Goal: Download file/media

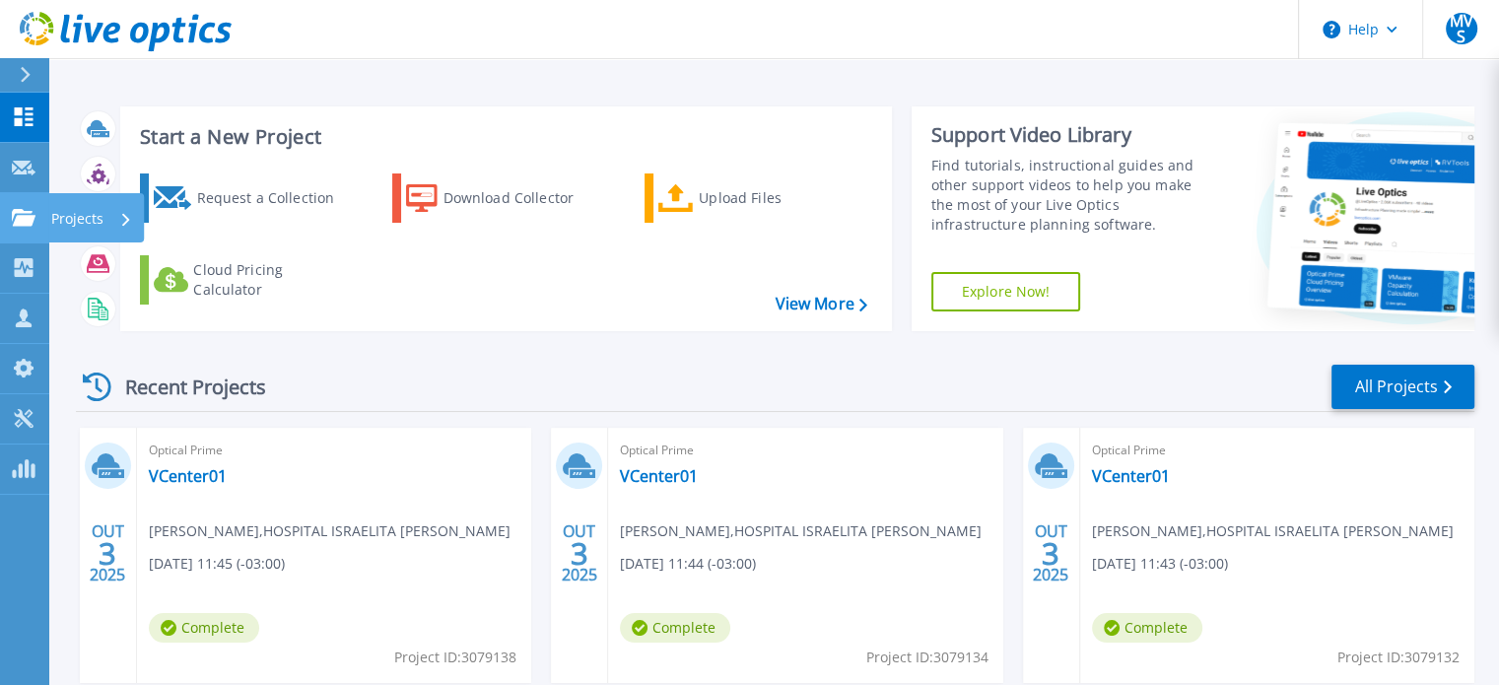
click at [16, 213] on icon at bounding box center [24, 217] width 24 height 17
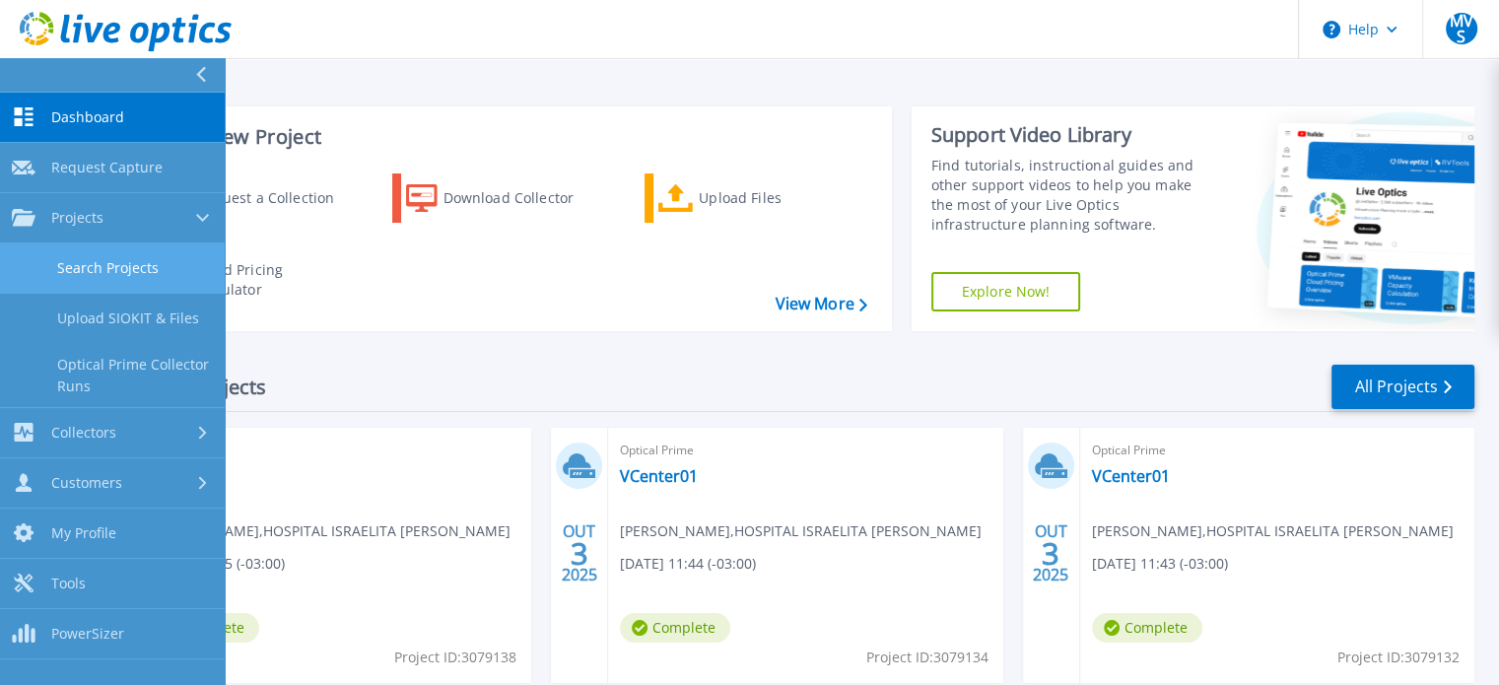
click at [55, 257] on link "Search Projects" at bounding box center [112, 268] width 225 height 50
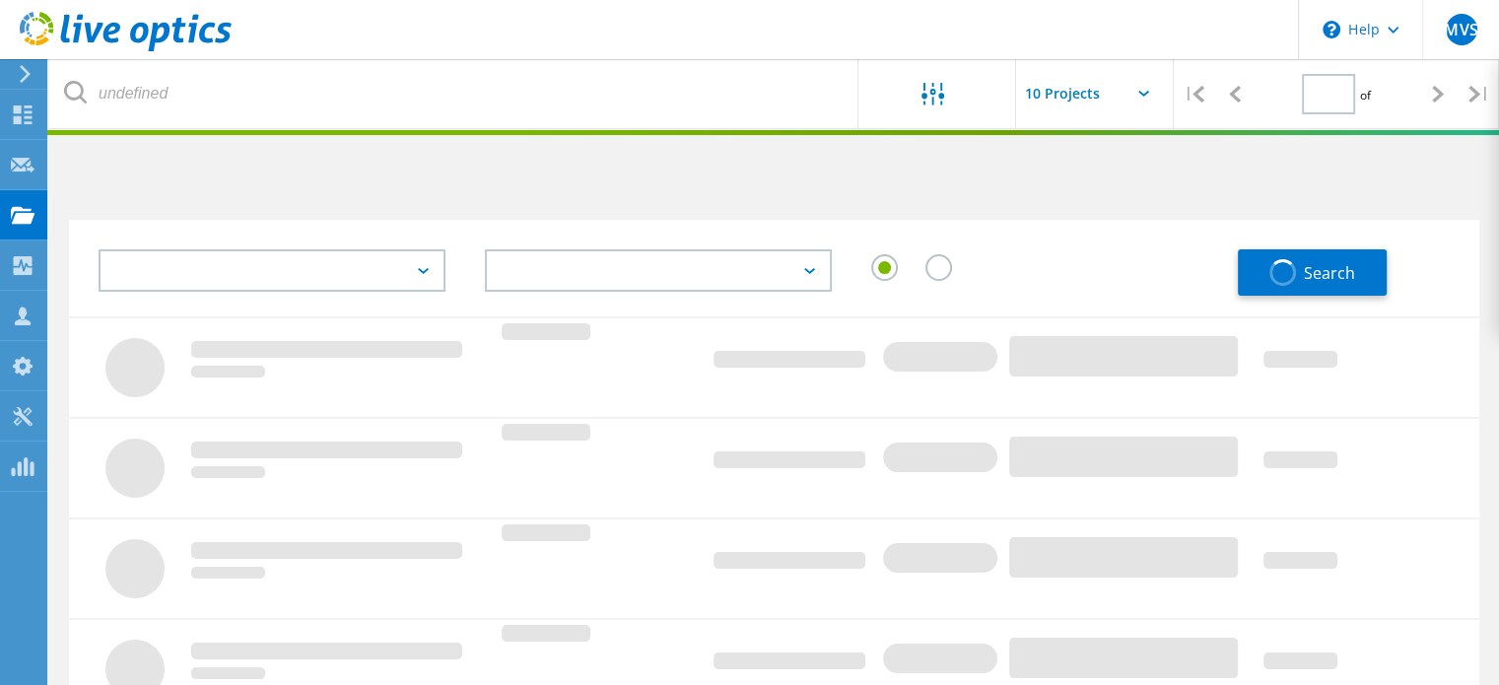
type input "1"
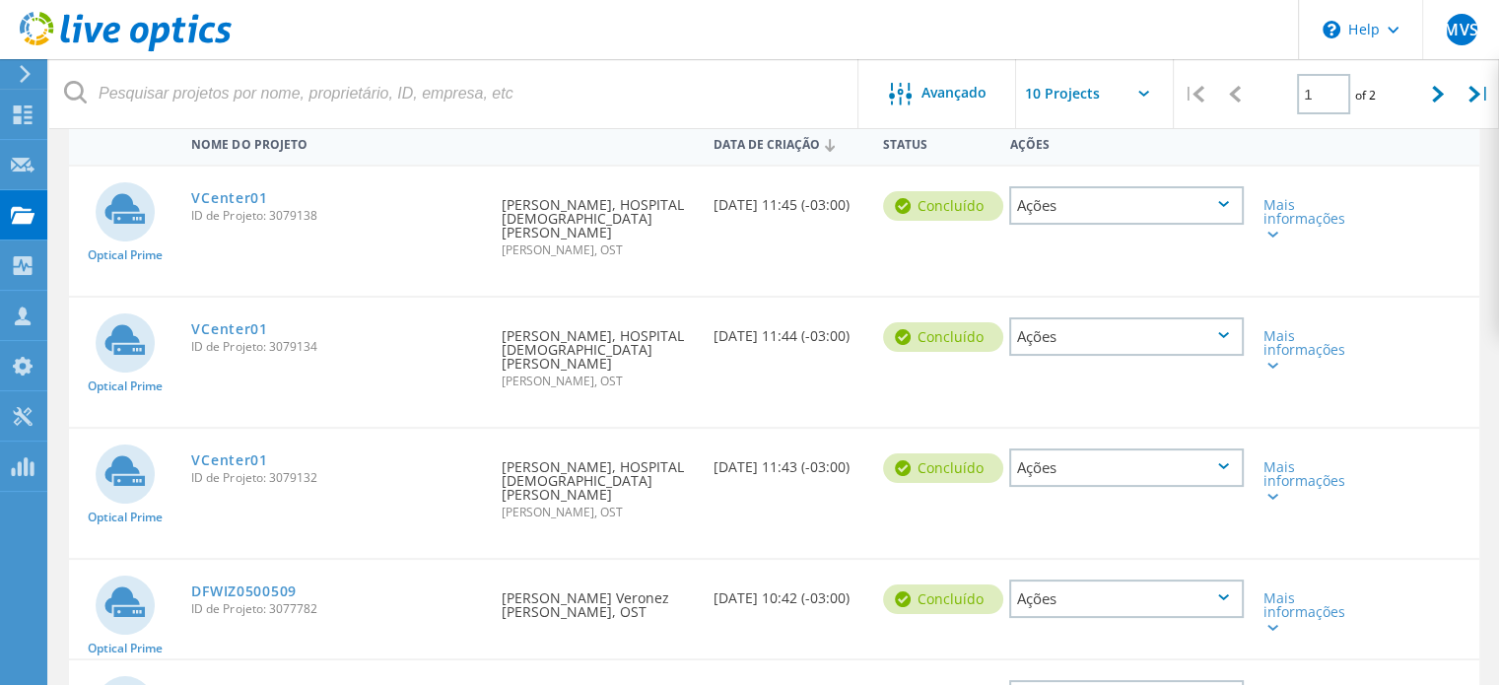
scroll to position [296, 0]
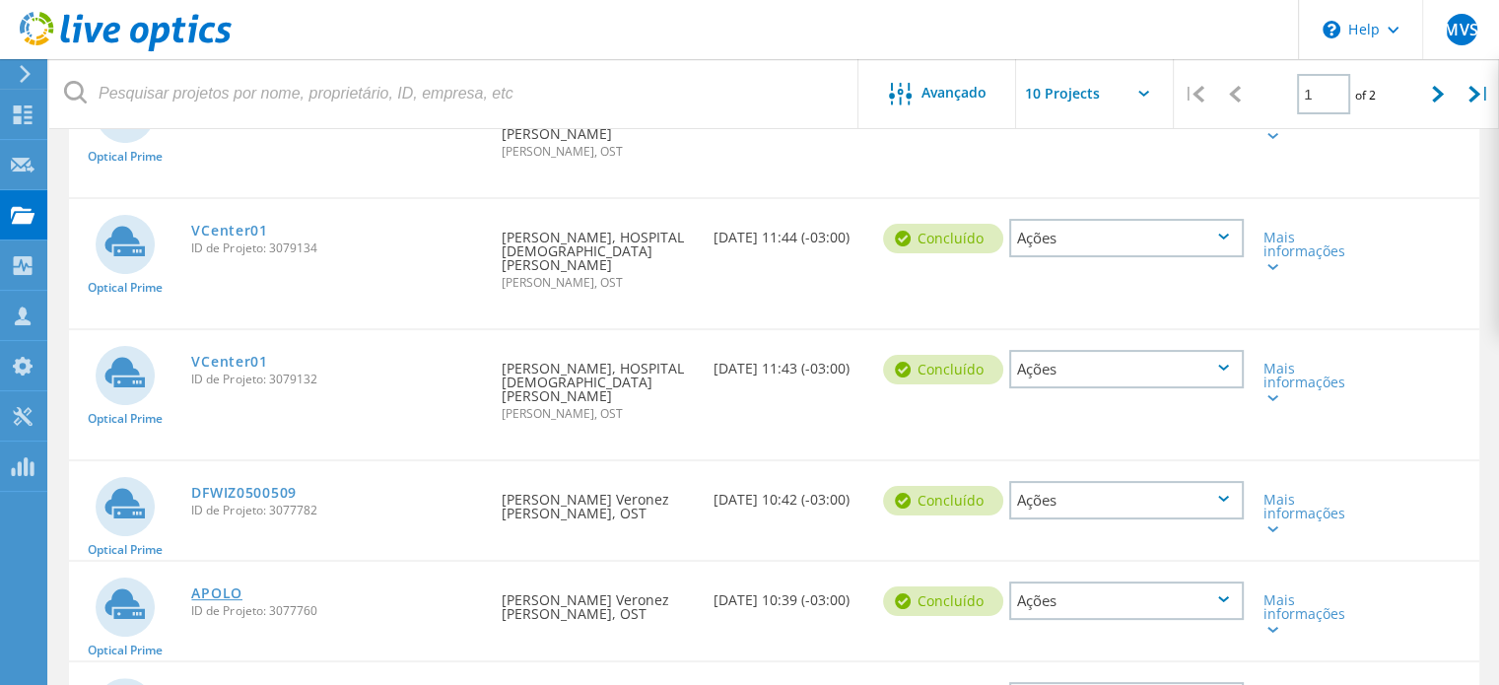
click at [230, 587] on link "APOLO" at bounding box center [216, 594] width 51 height 14
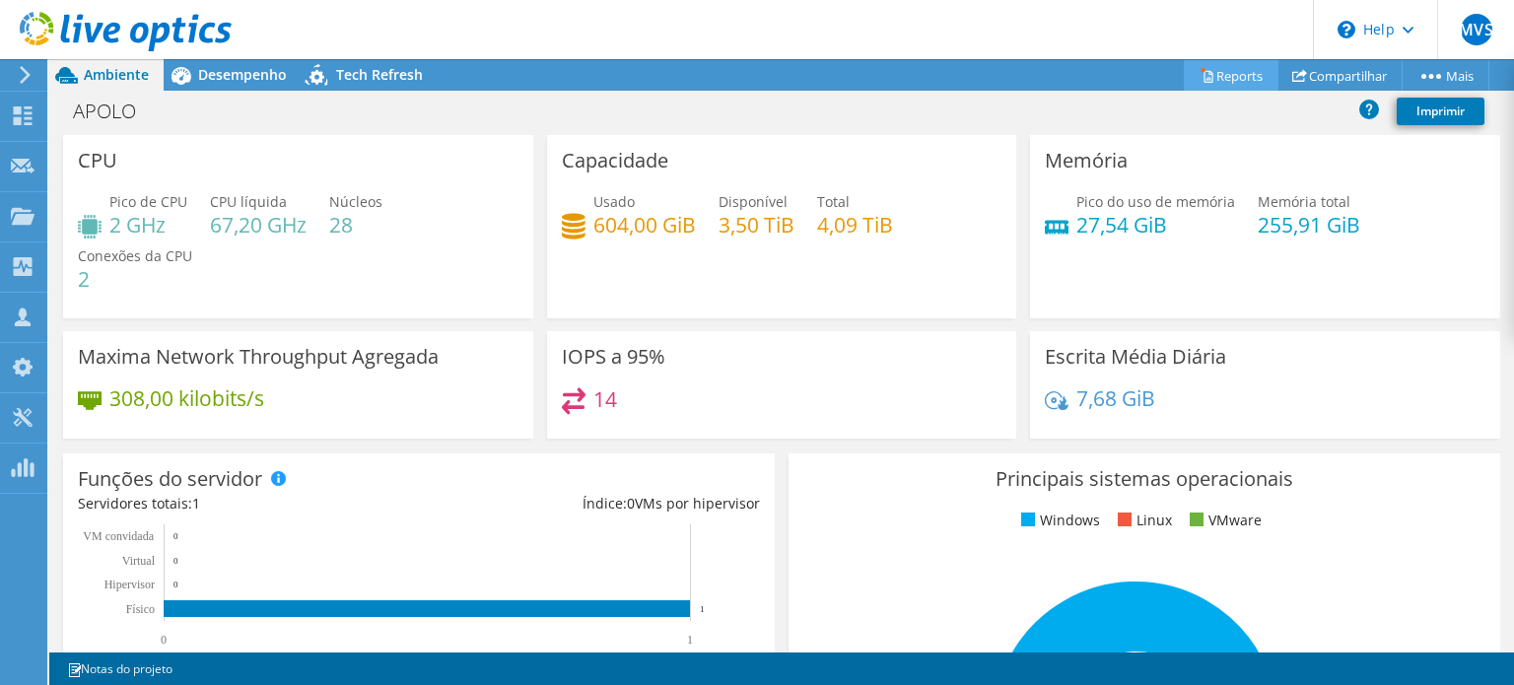
click at [1224, 79] on link "Reports" at bounding box center [1231, 75] width 95 height 31
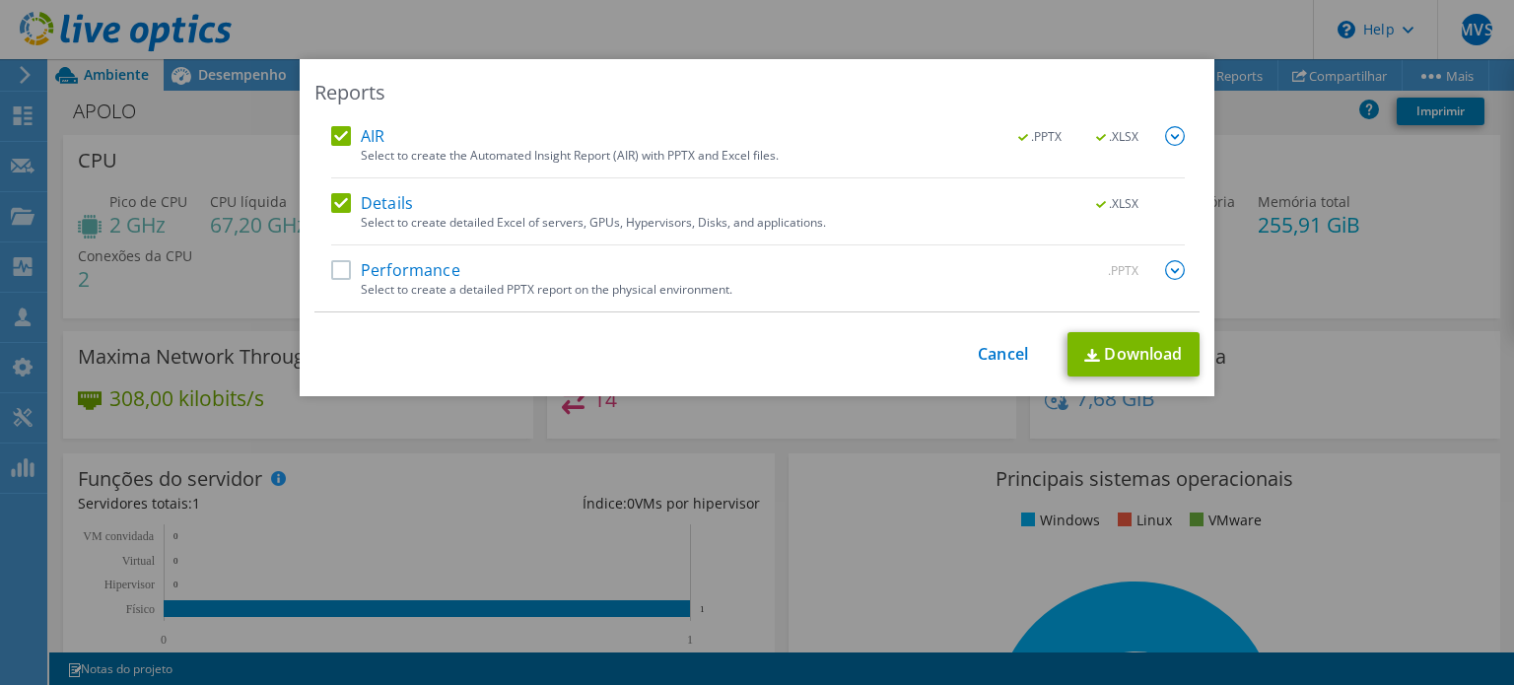
click at [334, 265] on label "Performance" at bounding box center [395, 270] width 129 height 20
click at [0, 0] on input "Performance" at bounding box center [0, 0] width 0 height 0
click at [1120, 364] on link "Download" at bounding box center [1134, 354] width 132 height 44
click at [1273, 117] on div "Reports AIR .PPTX .XLSX Select to create the Automated Insight Report (AIR) wit…" at bounding box center [757, 342] width 1514 height 567
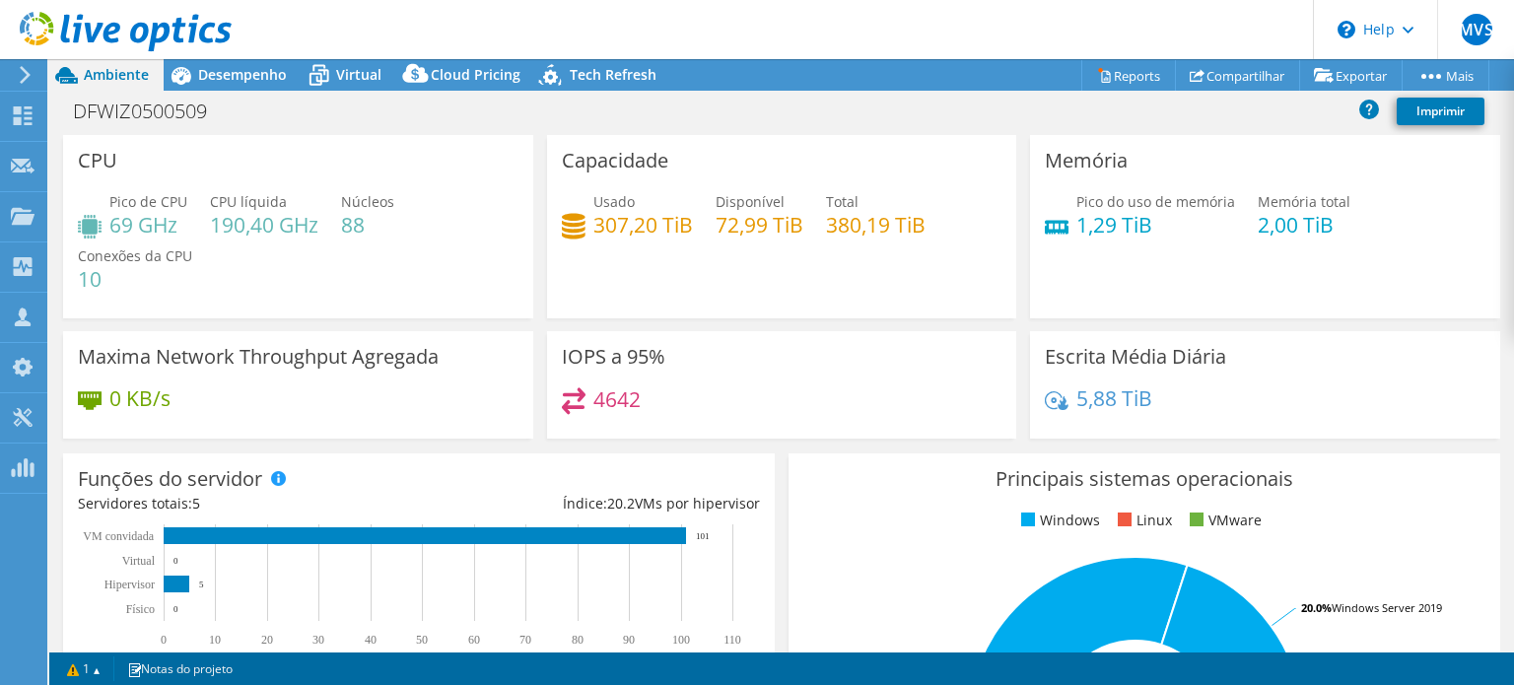
select select "USD"
click at [1120, 75] on link "Reports" at bounding box center [1128, 75] width 95 height 31
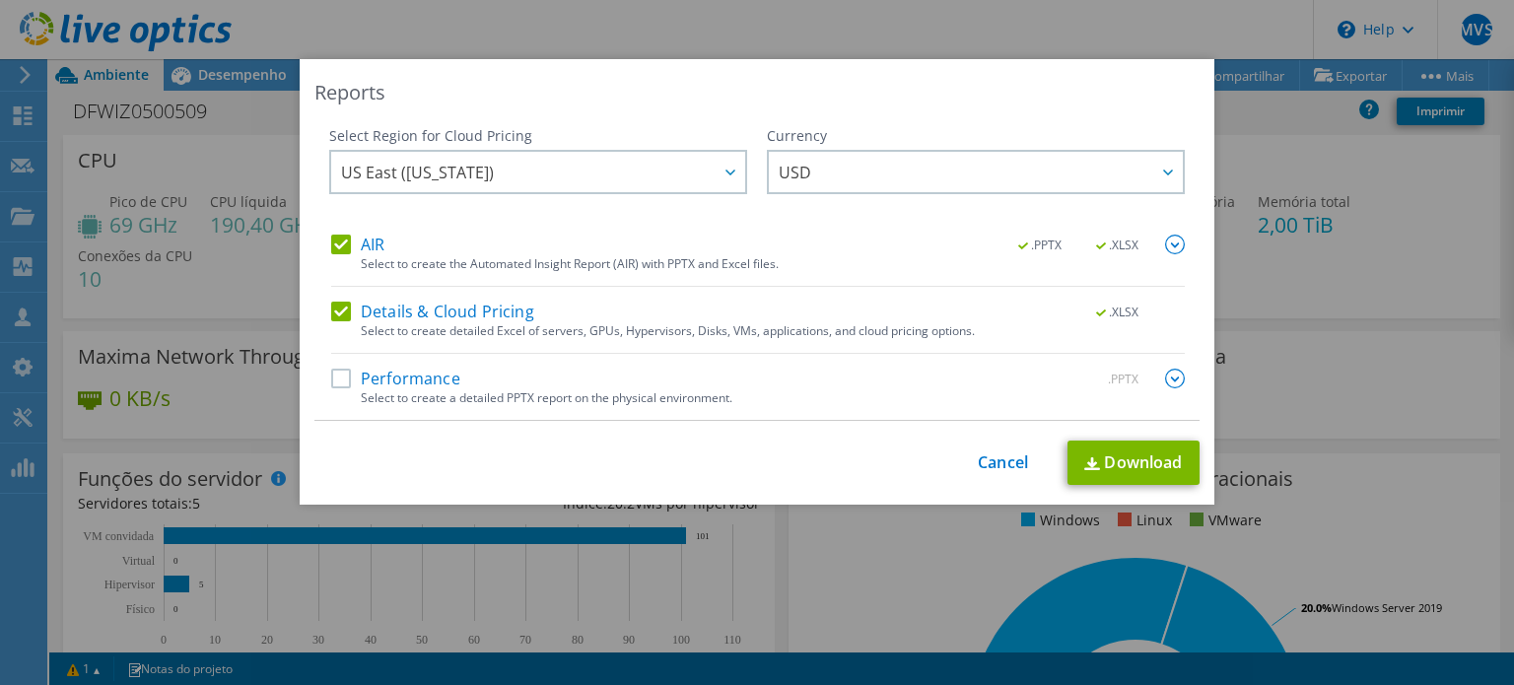
click at [337, 371] on label "Performance" at bounding box center [395, 379] width 129 height 20
click at [0, 0] on input "Performance" at bounding box center [0, 0] width 0 height 0
click at [1106, 451] on link "Download" at bounding box center [1134, 463] width 132 height 44
click at [1009, 474] on div "This process may take a while, please wait... Cancel Download" at bounding box center [756, 463] width 885 height 44
click at [988, 454] on link "Cancel" at bounding box center [1003, 462] width 50 height 19
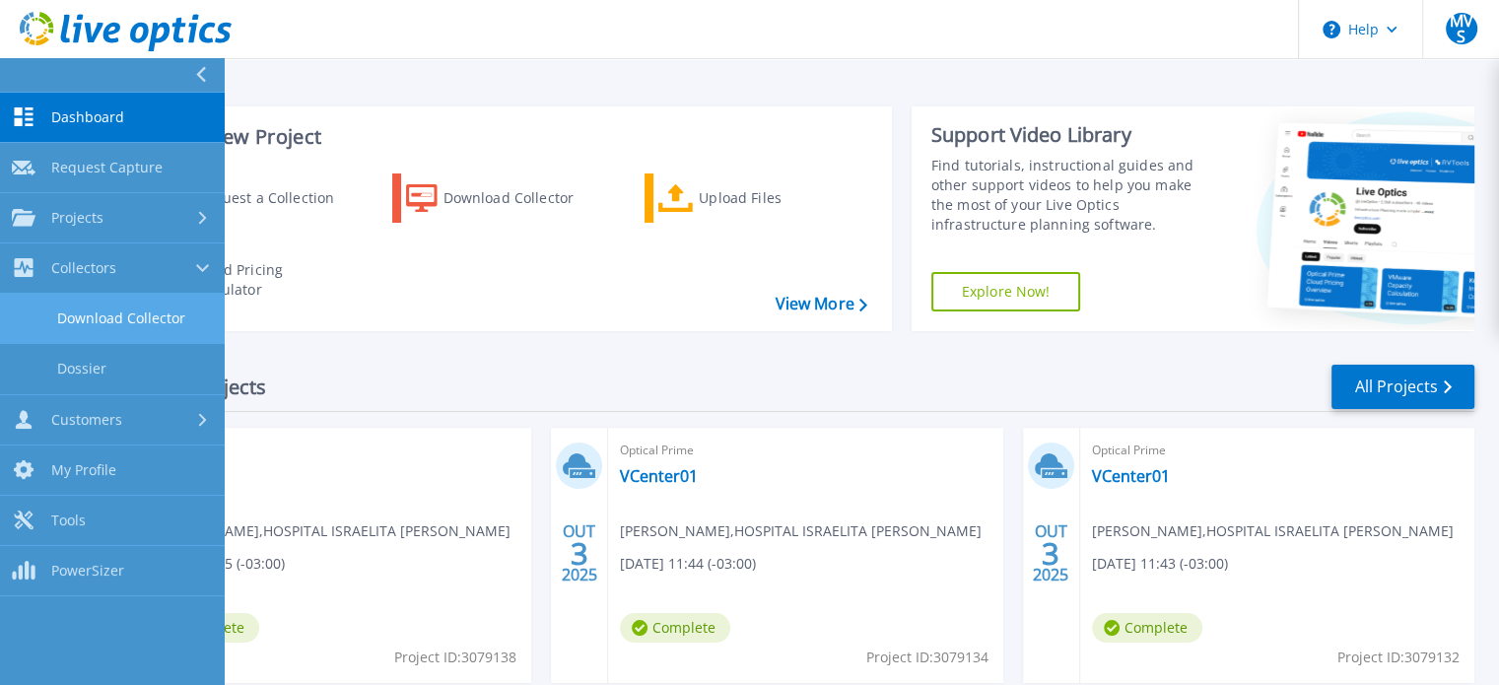
click at [104, 312] on link "Download Collector" at bounding box center [112, 319] width 225 height 50
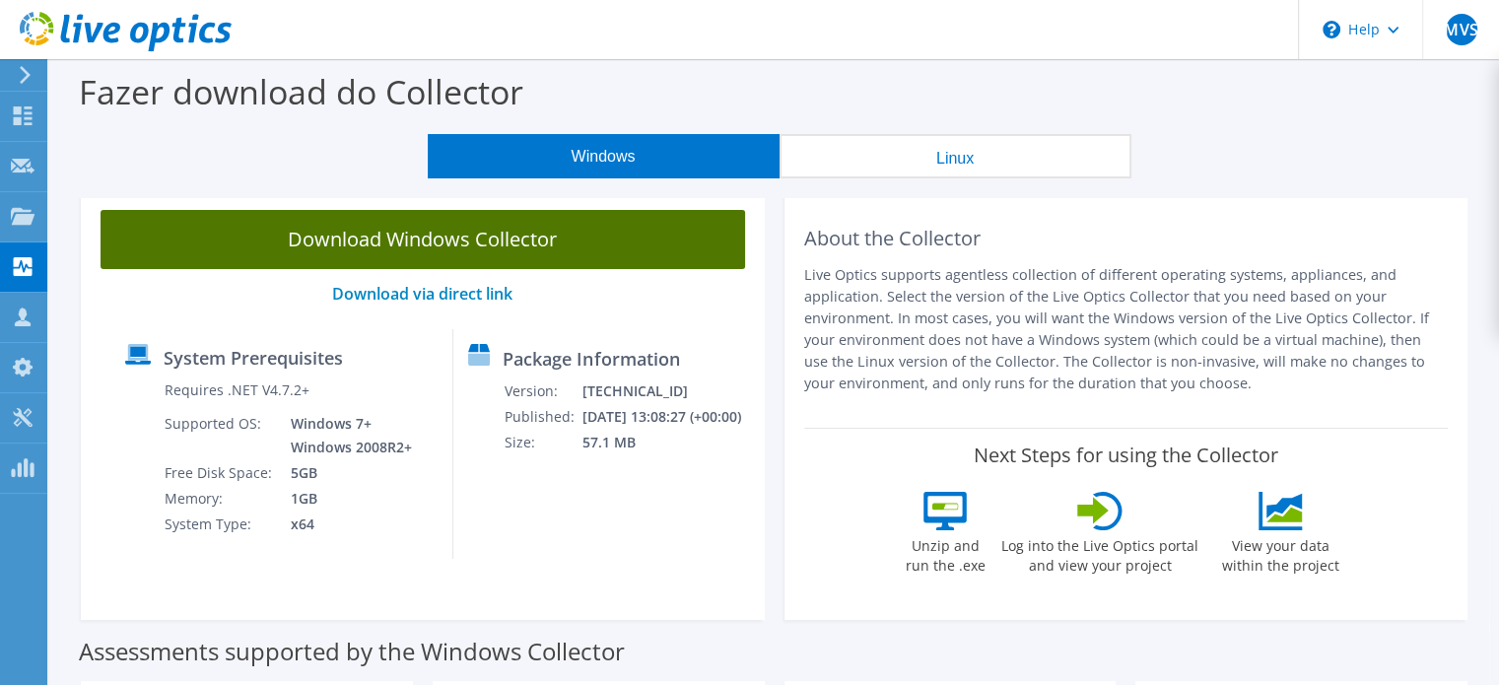
click at [580, 241] on link "Download Windows Collector" at bounding box center [423, 239] width 645 height 59
